Goal: Use online tool/utility: Utilize a website feature to perform a specific function

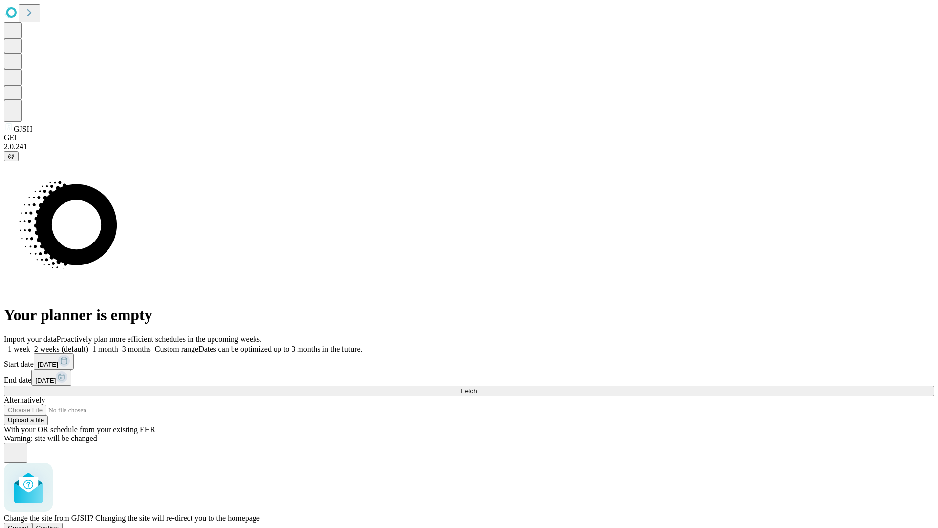
click at [59, 524] on span "Confirm" at bounding box center [47, 527] width 23 height 7
click at [30, 344] on label "1 week" at bounding box center [17, 348] width 26 height 8
click at [477, 387] on span "Fetch" at bounding box center [469, 390] width 16 height 7
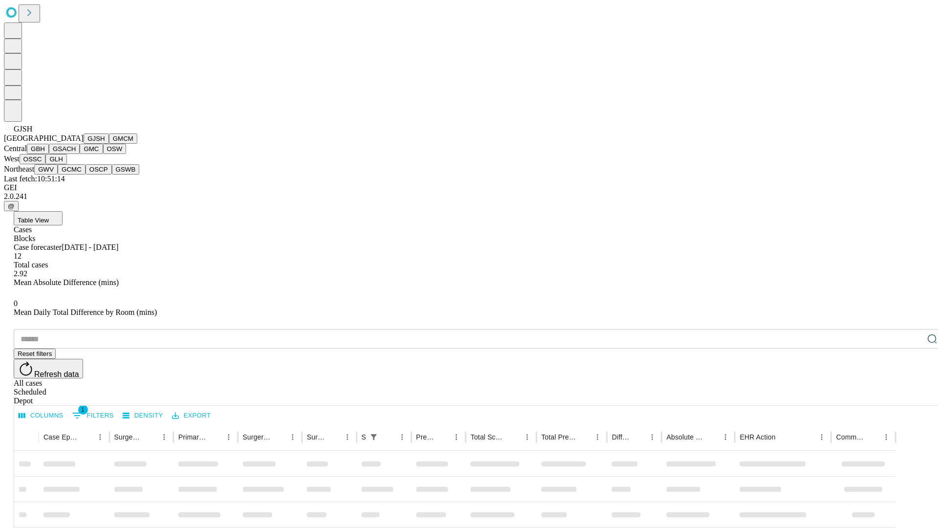
click at [109, 144] on button "GMCM" at bounding box center [123, 138] width 28 height 10
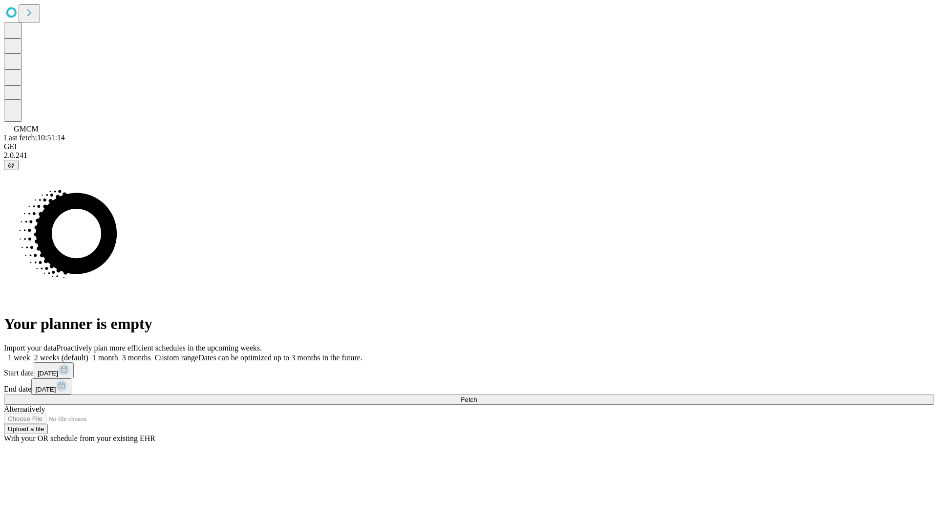
click at [30, 353] on label "1 week" at bounding box center [17, 357] width 26 height 8
click at [477, 396] on span "Fetch" at bounding box center [469, 399] width 16 height 7
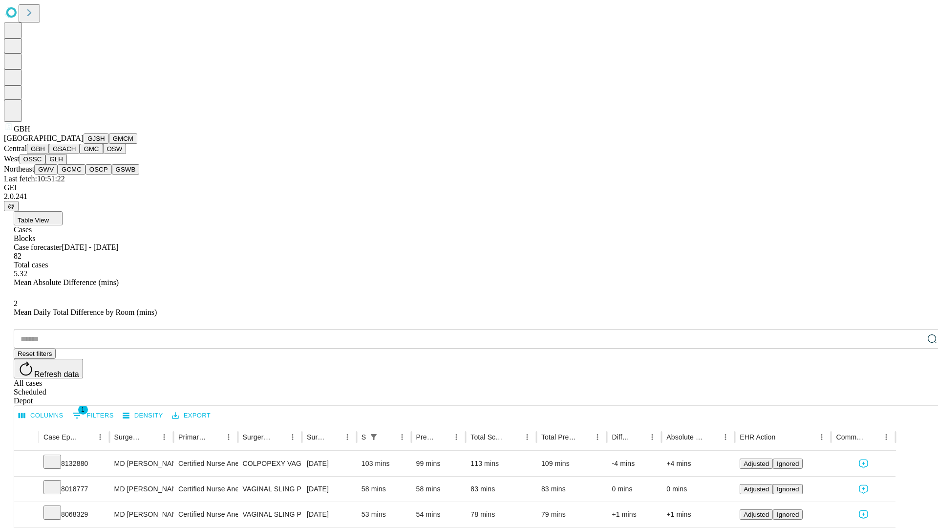
click at [76, 154] on button "GSACH" at bounding box center [64, 149] width 31 height 10
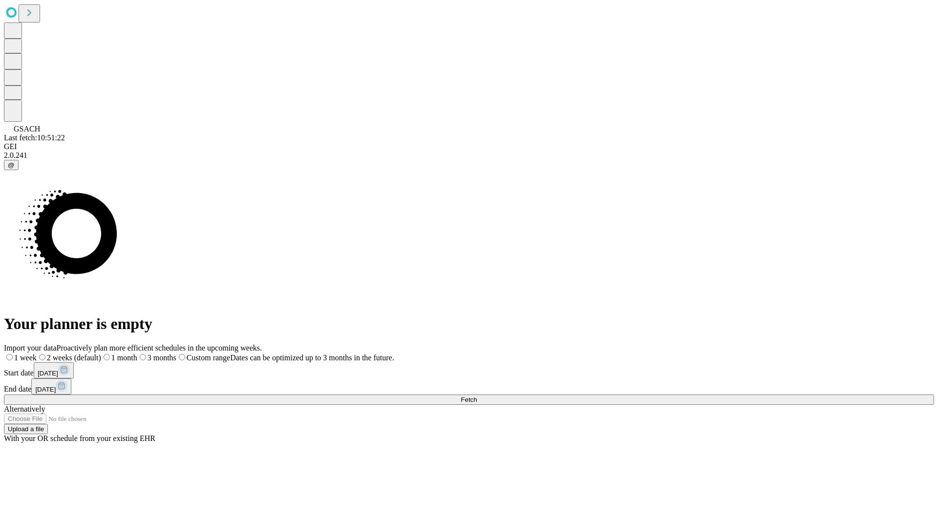
click at [37, 353] on label "1 week" at bounding box center [20, 357] width 33 height 8
click at [477, 396] on span "Fetch" at bounding box center [469, 399] width 16 height 7
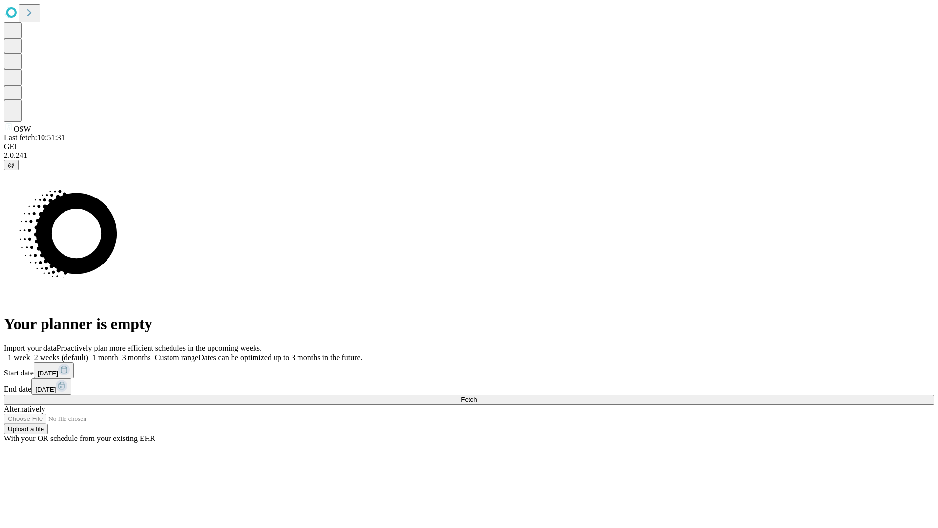
click at [477, 396] on span "Fetch" at bounding box center [469, 399] width 16 height 7
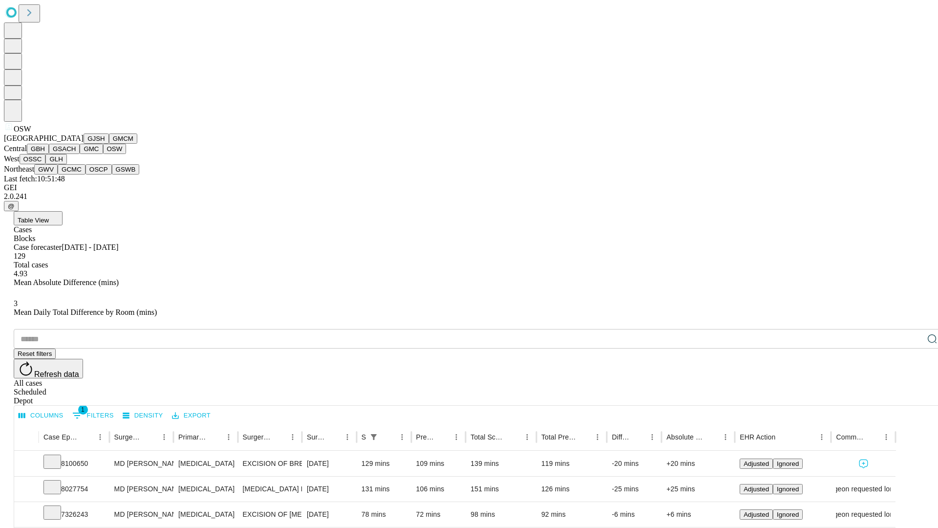
click at [46, 164] on button "OSSC" at bounding box center [33, 159] width 26 height 10
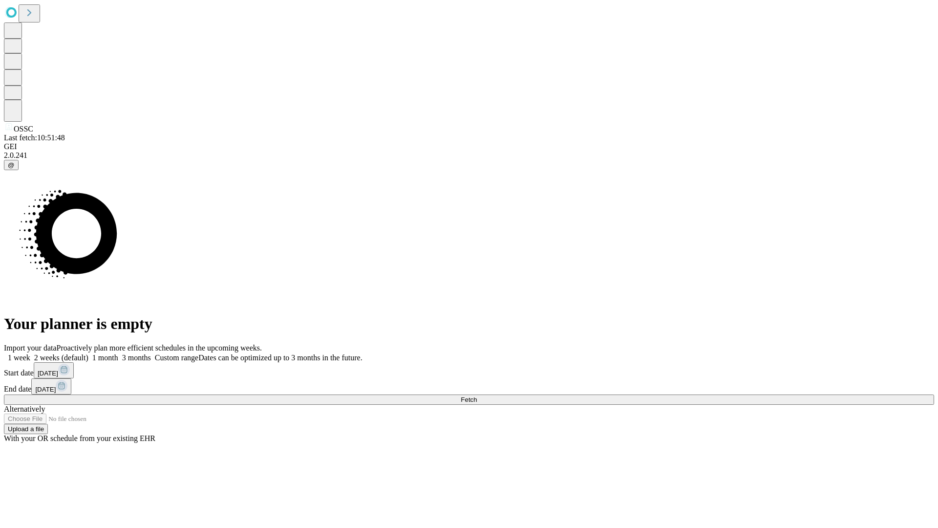
click at [30, 353] on label "1 week" at bounding box center [17, 357] width 26 height 8
click at [477, 396] on span "Fetch" at bounding box center [469, 399] width 16 height 7
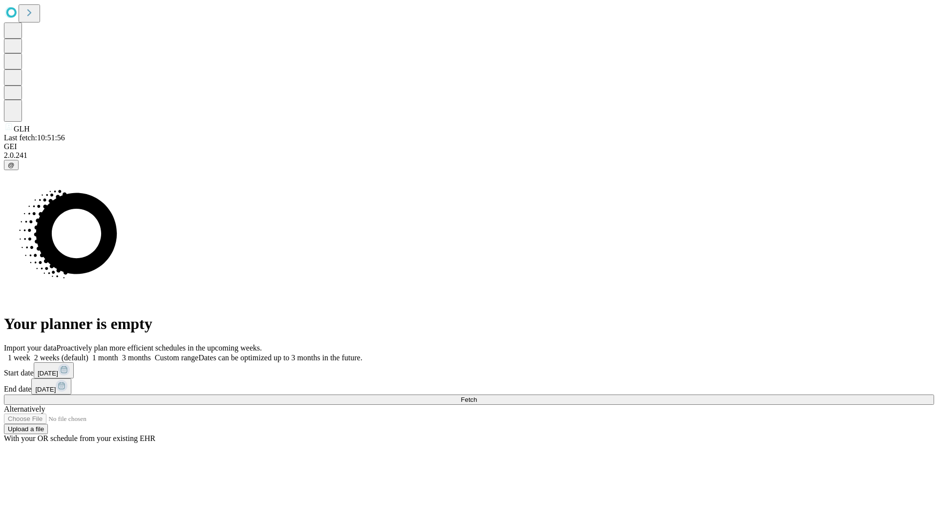
click at [30, 353] on label "1 week" at bounding box center [17, 357] width 26 height 8
click at [477, 396] on span "Fetch" at bounding box center [469, 399] width 16 height 7
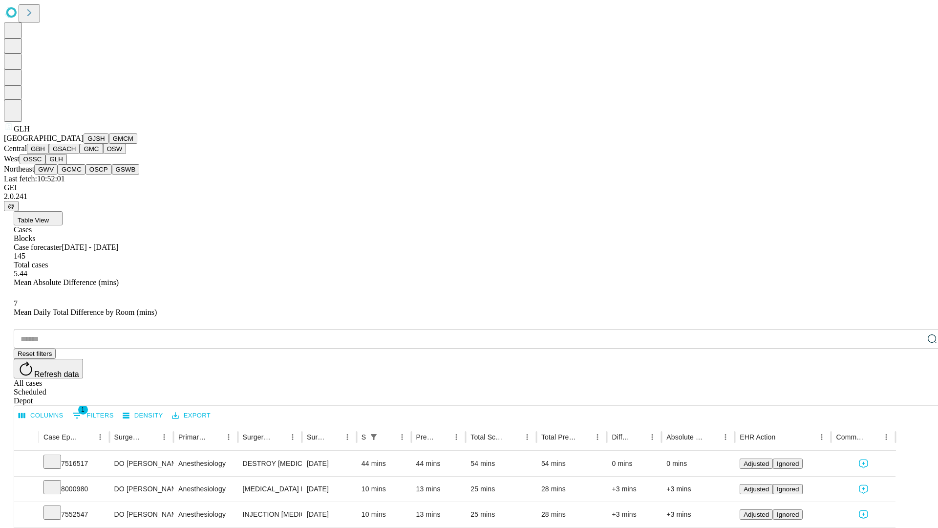
click at [58, 174] on button "GWV" at bounding box center [45, 169] width 23 height 10
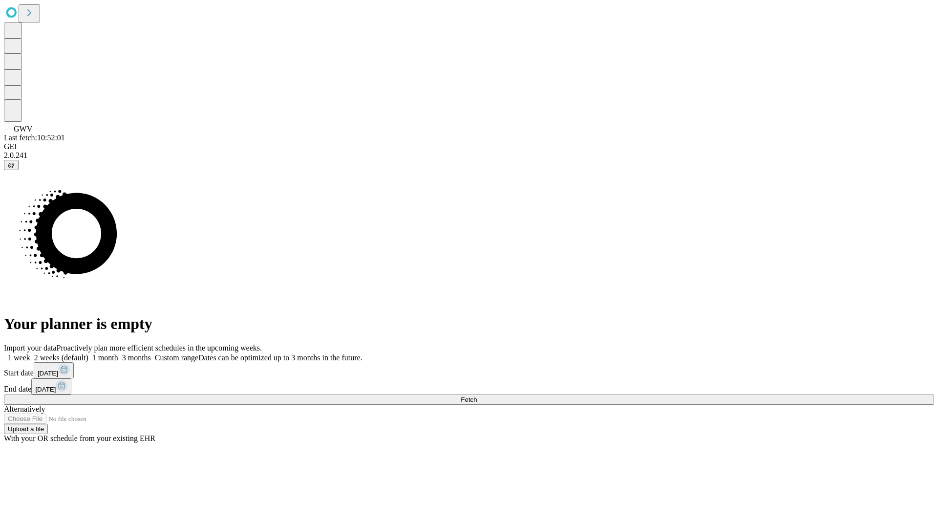
click at [477, 396] on span "Fetch" at bounding box center [469, 399] width 16 height 7
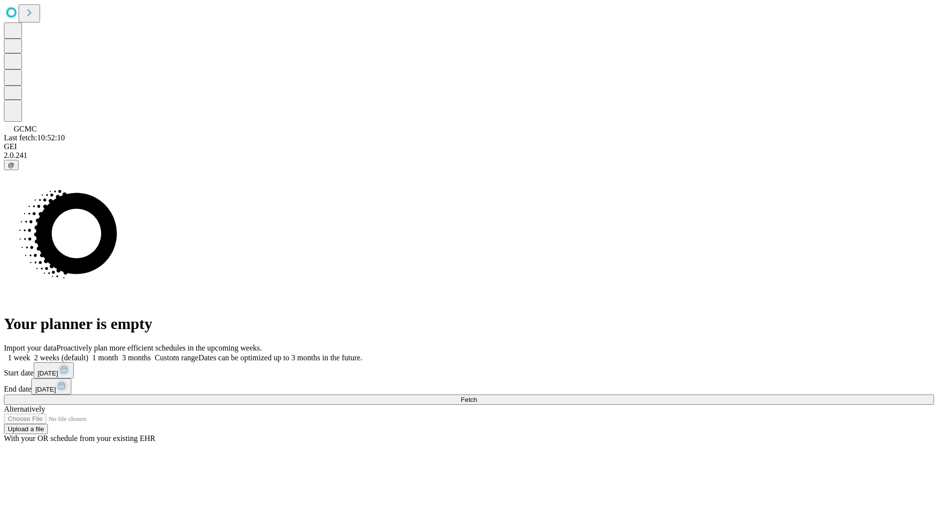
click at [30, 353] on label "1 week" at bounding box center [17, 357] width 26 height 8
click at [477, 396] on span "Fetch" at bounding box center [469, 399] width 16 height 7
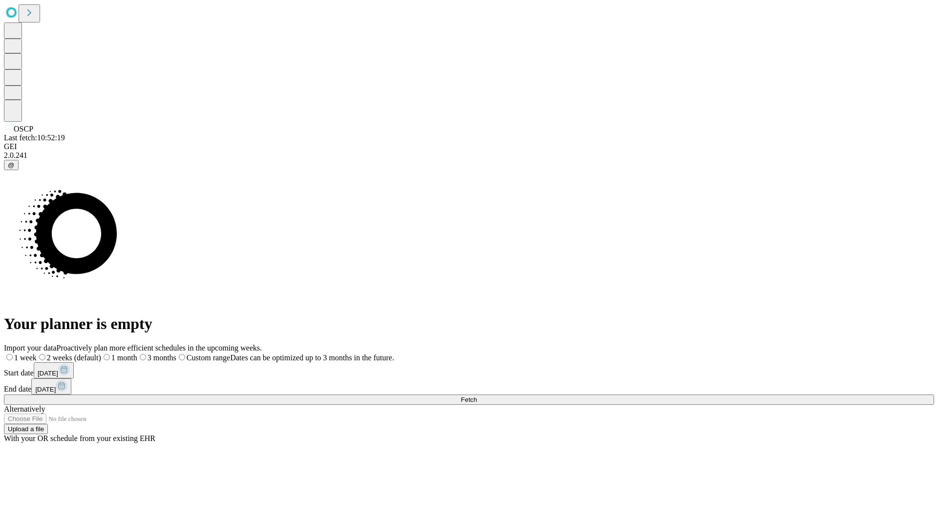
click at [37, 353] on label "1 week" at bounding box center [20, 357] width 33 height 8
click at [477, 396] on span "Fetch" at bounding box center [469, 399] width 16 height 7
